Goal: Check status: Check status

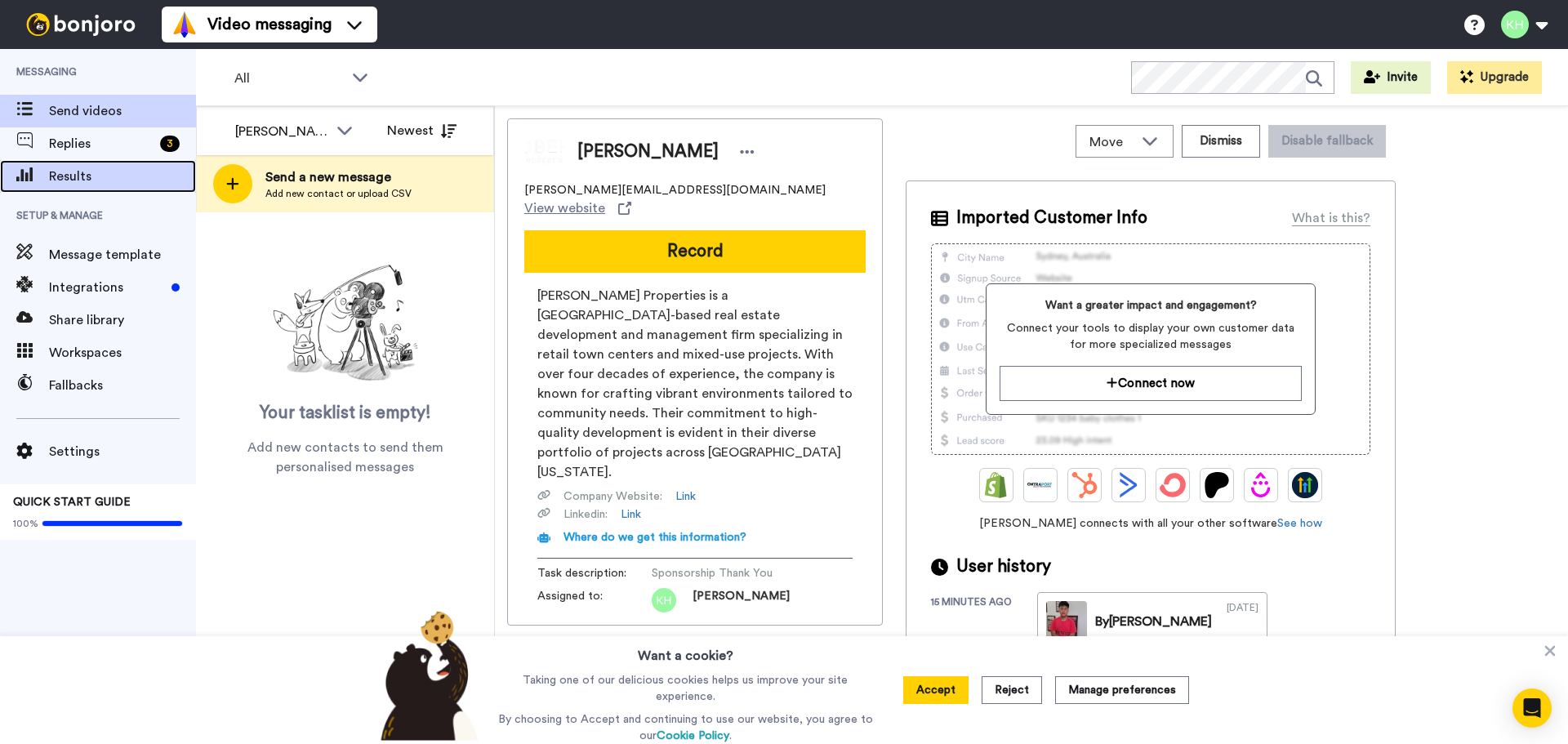
click at [92, 175] on span "Results" at bounding box center [121, 176] width 147 height 20
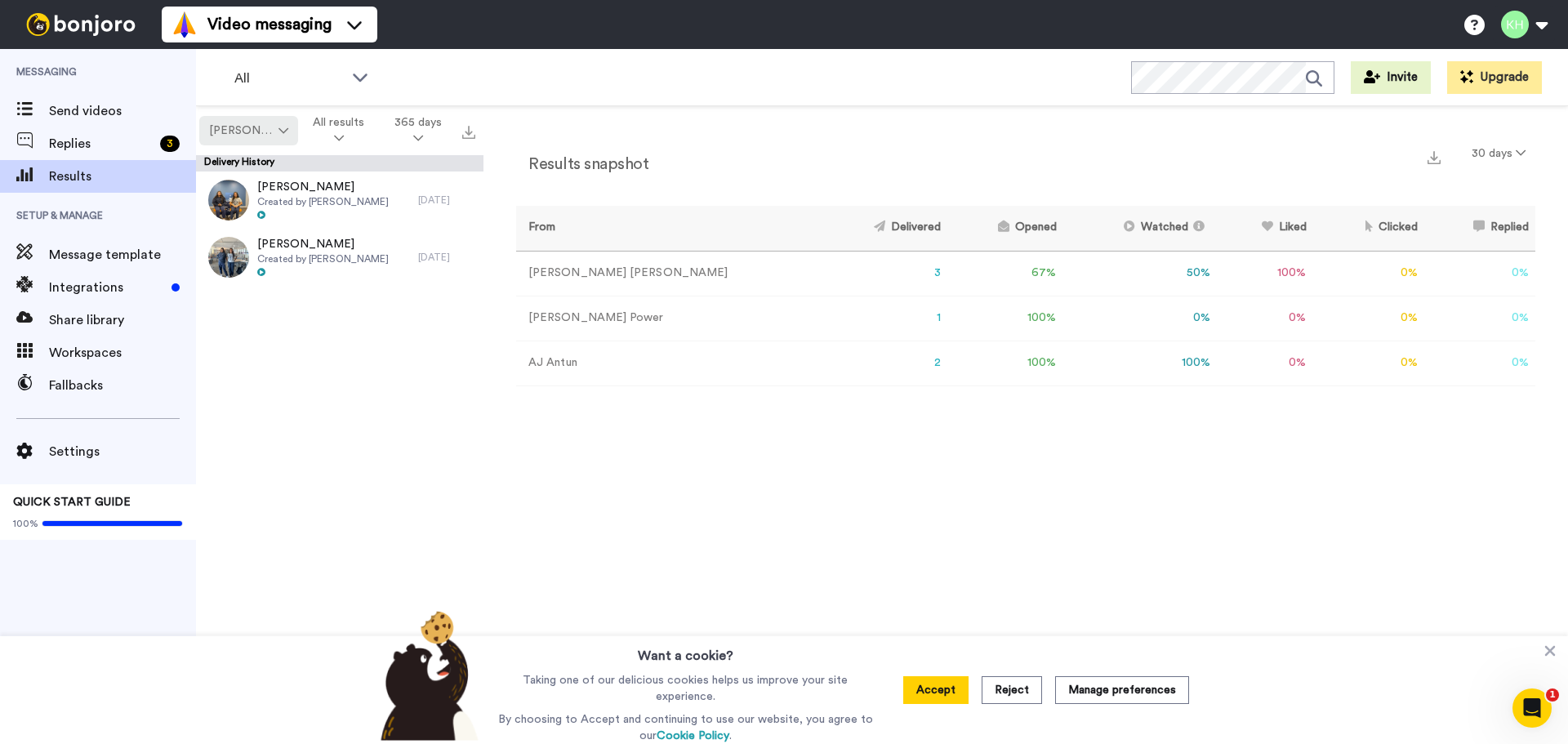
click at [274, 121] on button "[PERSON_NAME]" at bounding box center [249, 130] width 99 height 30
click at [256, 190] on span "[PERSON_NAME]" at bounding box center [249, 193] width 105 height 13
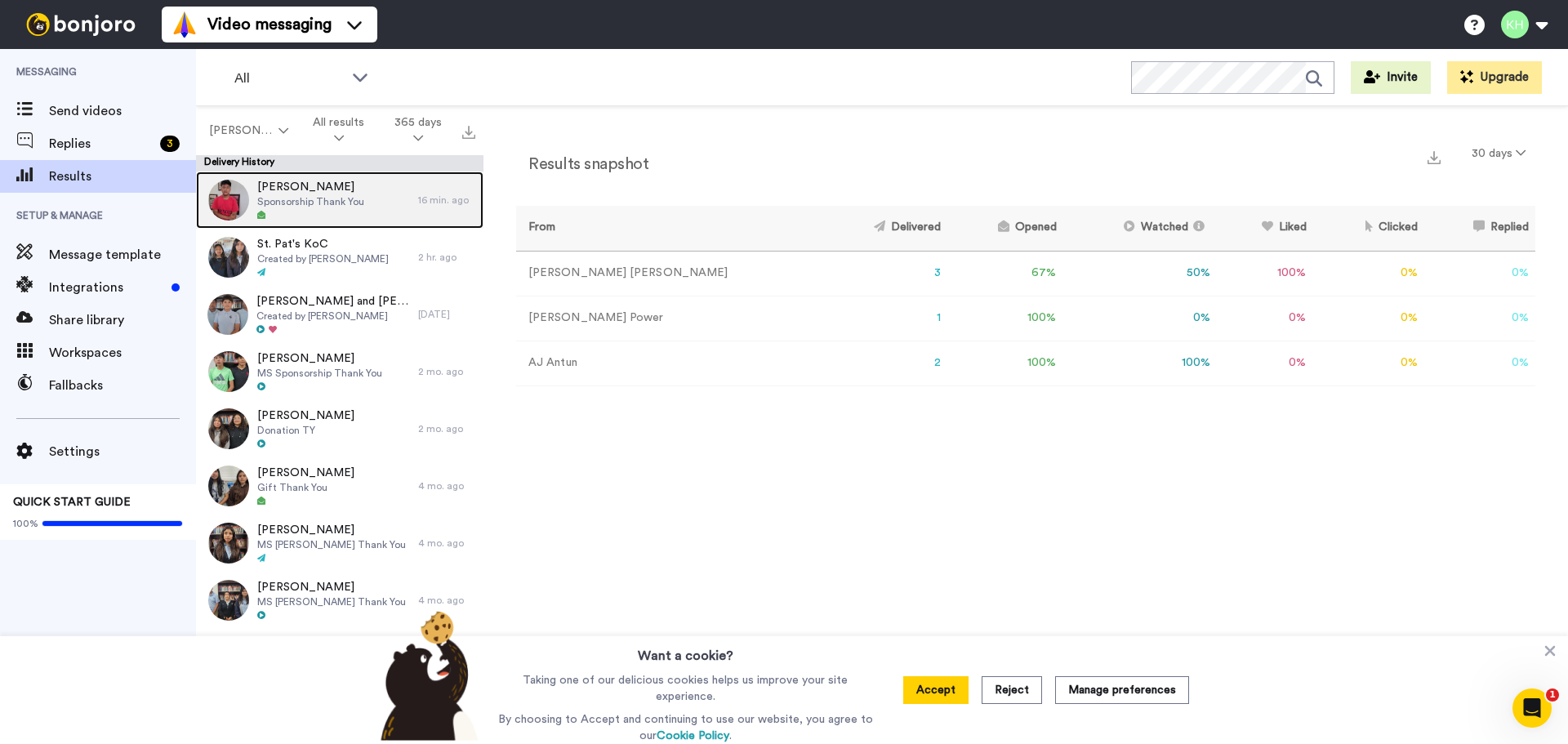
click at [361, 199] on div "Jeff Bradley Sponsorship Thank You" at bounding box center [307, 201] width 222 height 58
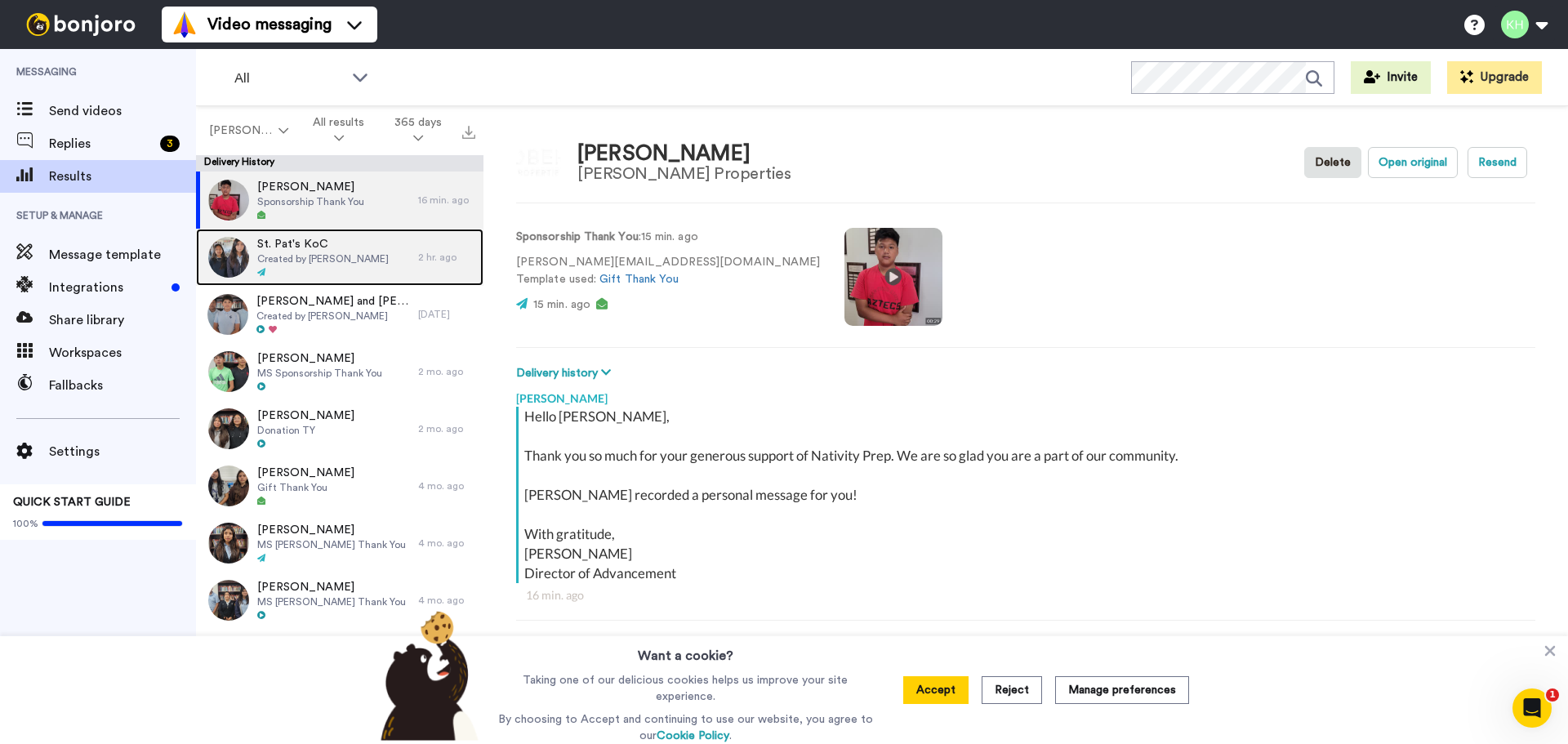
click at [328, 265] on div "St. Pat's KoC Created by Kristin Haygood" at bounding box center [323, 256] width 131 height 42
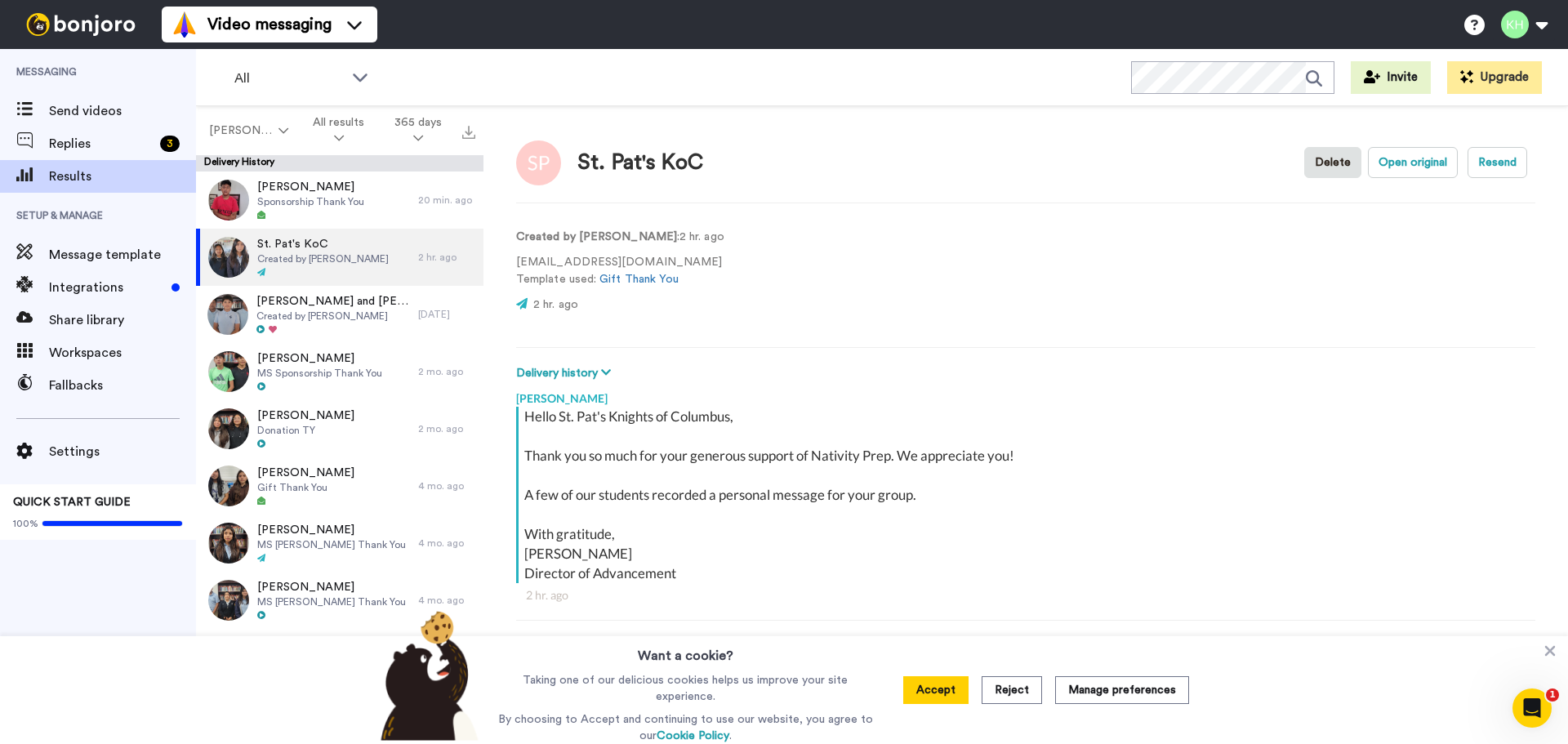
type textarea "x"
